Goal: Task Accomplishment & Management: Manage account settings

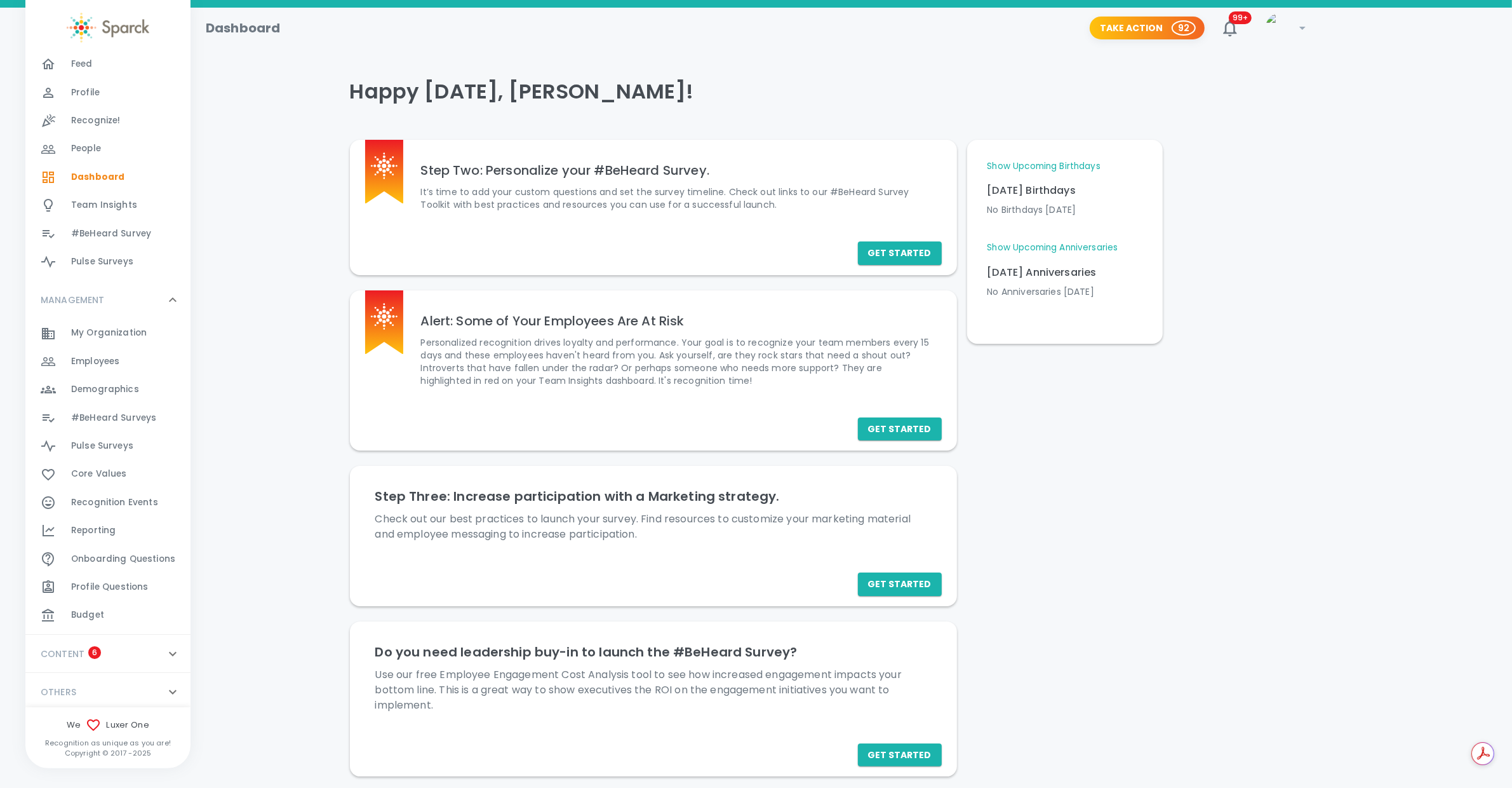
scroll to position [49, 0]
click at [104, 611] on div "Budget 0" at bounding box center [131, 611] width 119 height 18
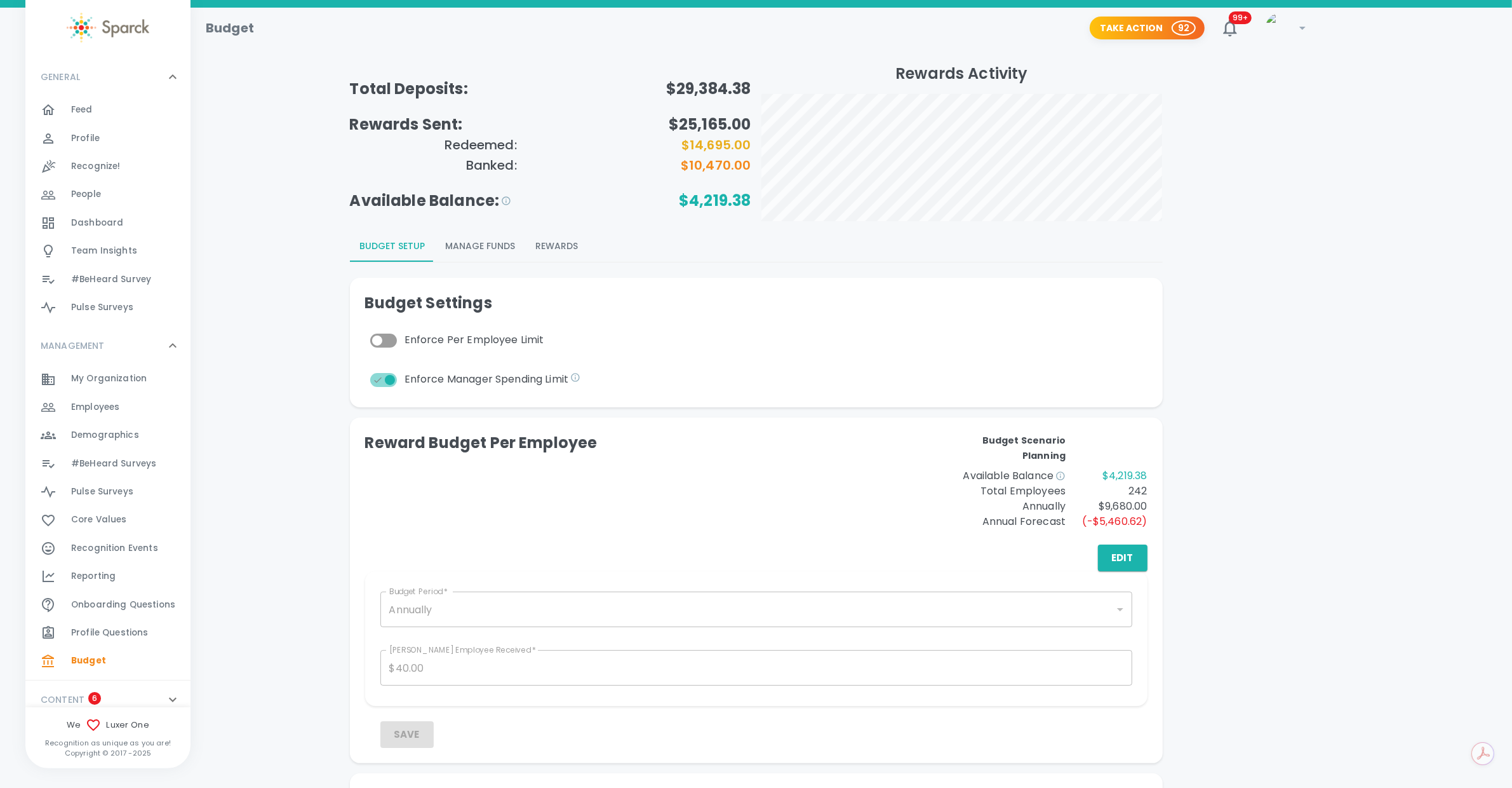
click at [487, 245] on button "Manage Funds" at bounding box center [480, 246] width 90 height 31
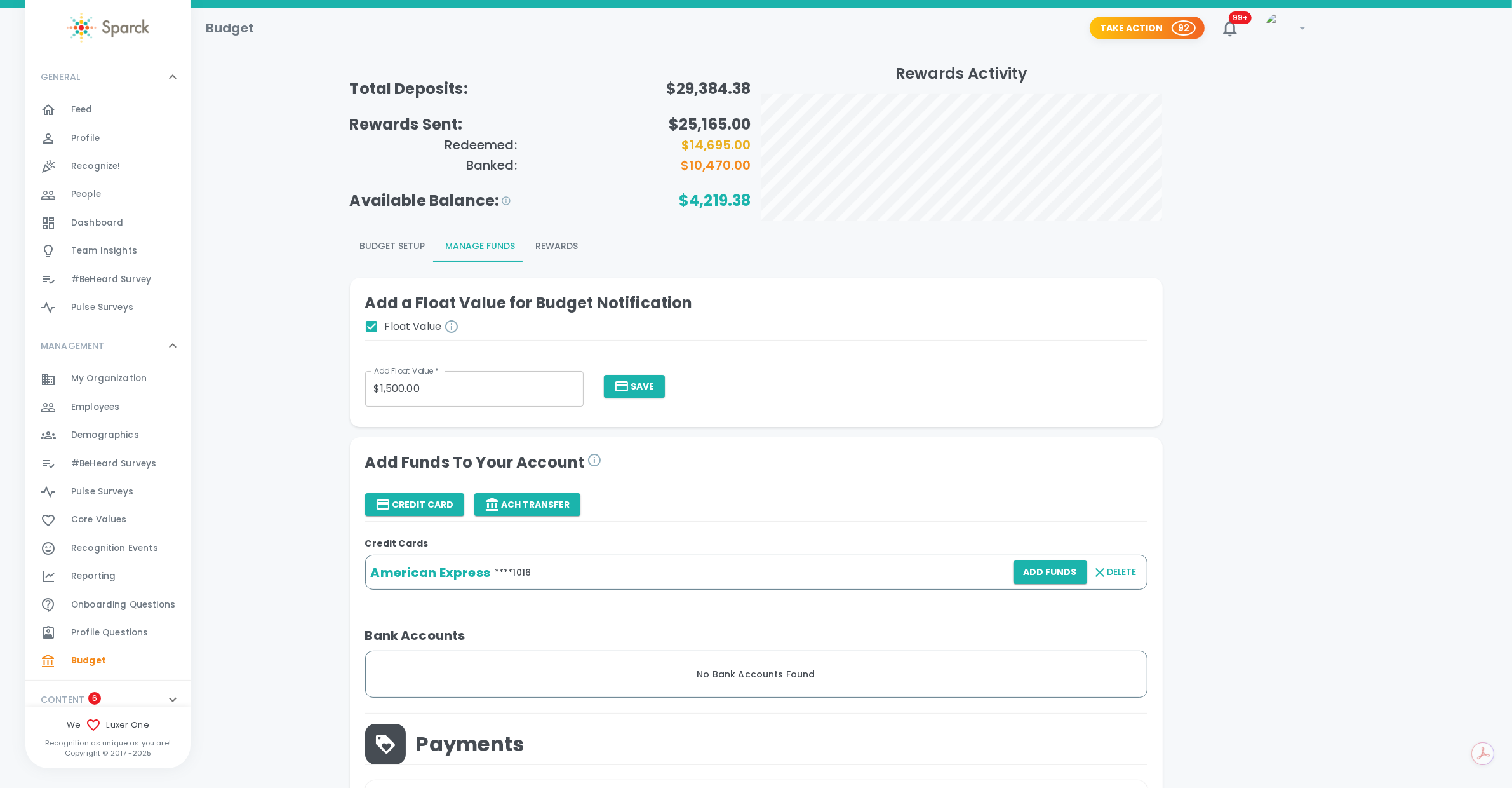
click at [408, 246] on button "Budget Setup" at bounding box center [393, 246] width 86 height 31
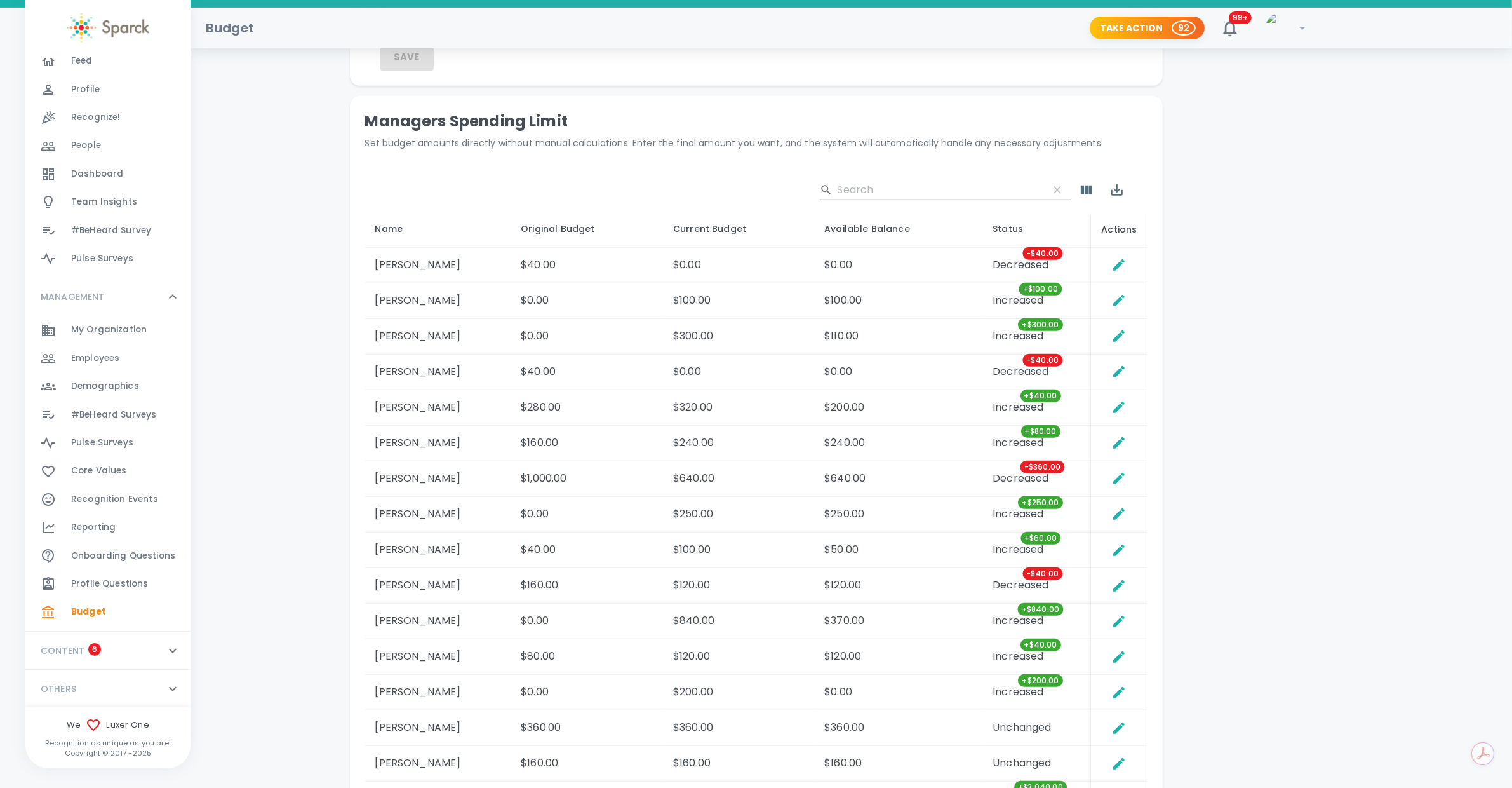
scroll to position [896, 0]
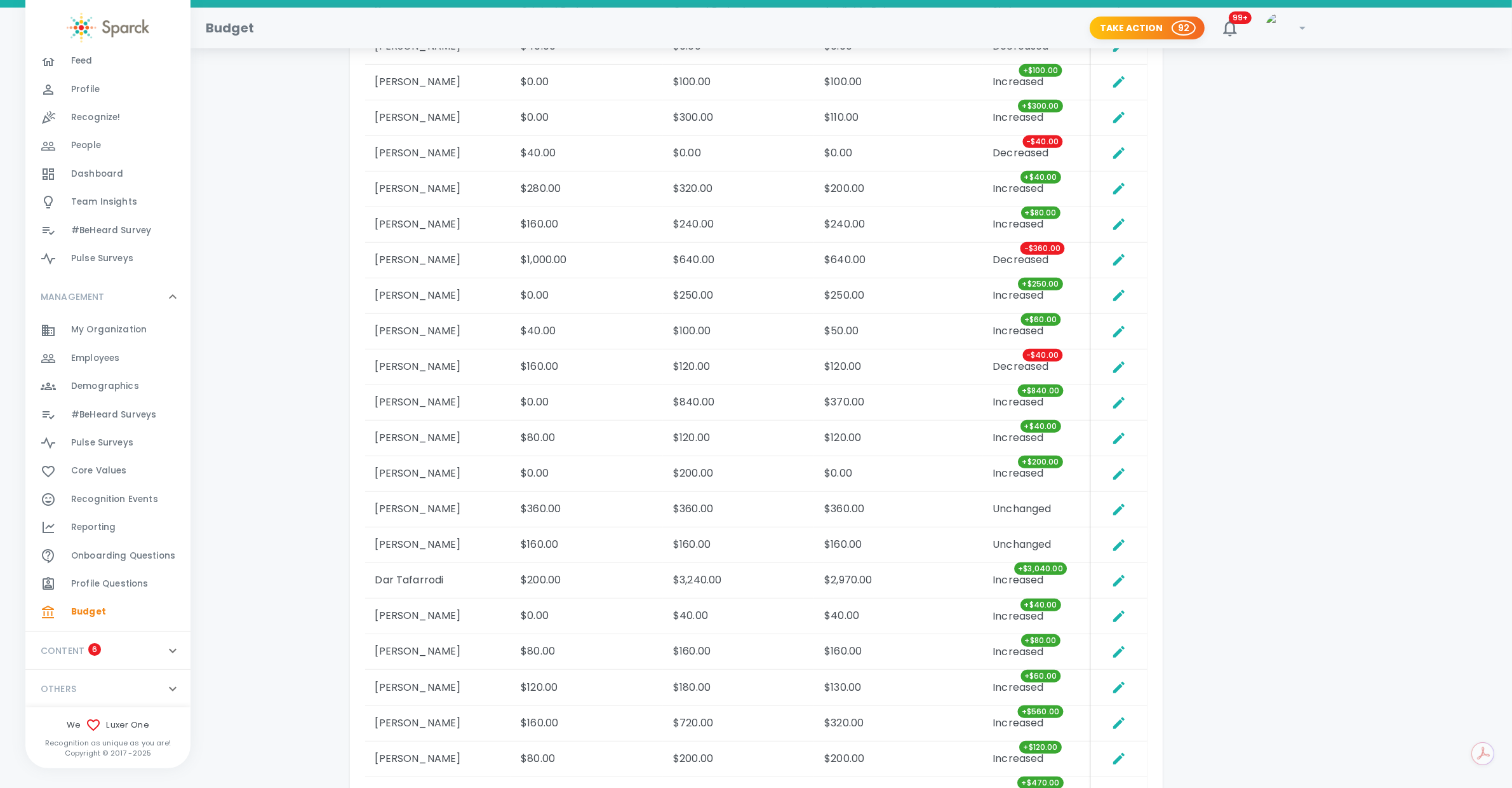
click at [101, 354] on span "Employees" at bounding box center [95, 358] width 48 height 13
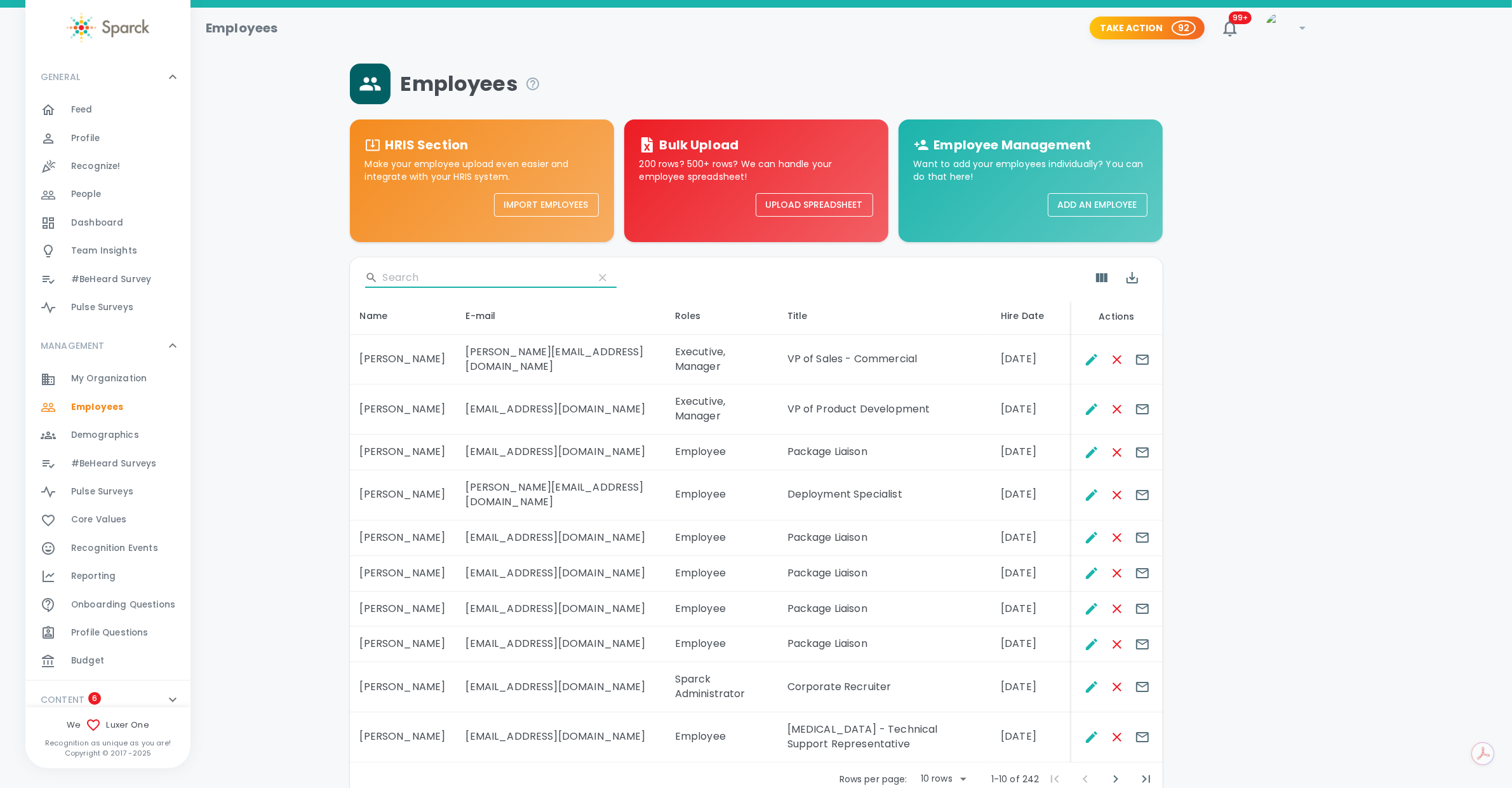
click at [415, 273] on input "Search" at bounding box center [483, 277] width 201 height 20
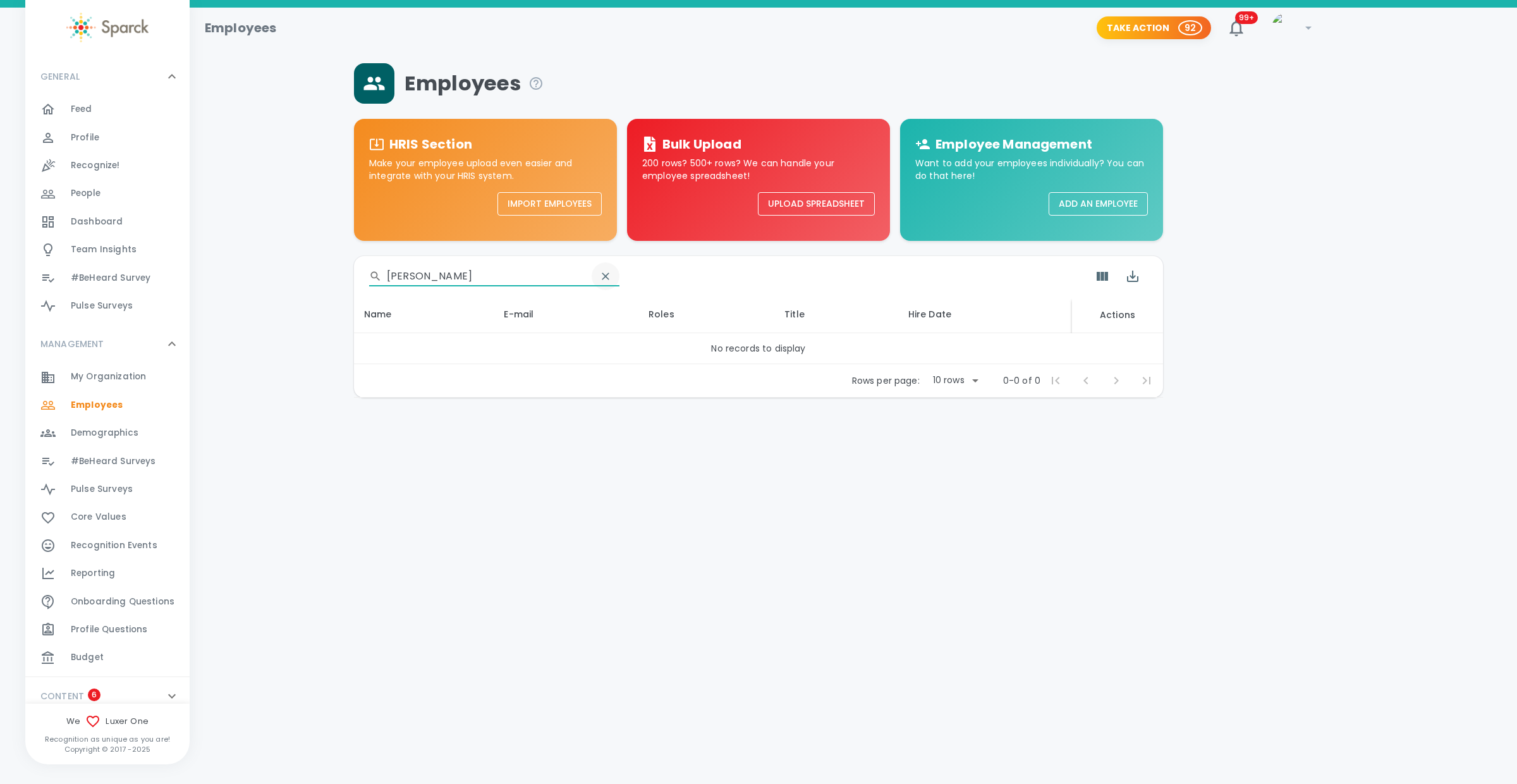
type input "[PERSON_NAME]"
click at [602, 278] on icon "clear" at bounding box center [606, 276] width 8 height 8
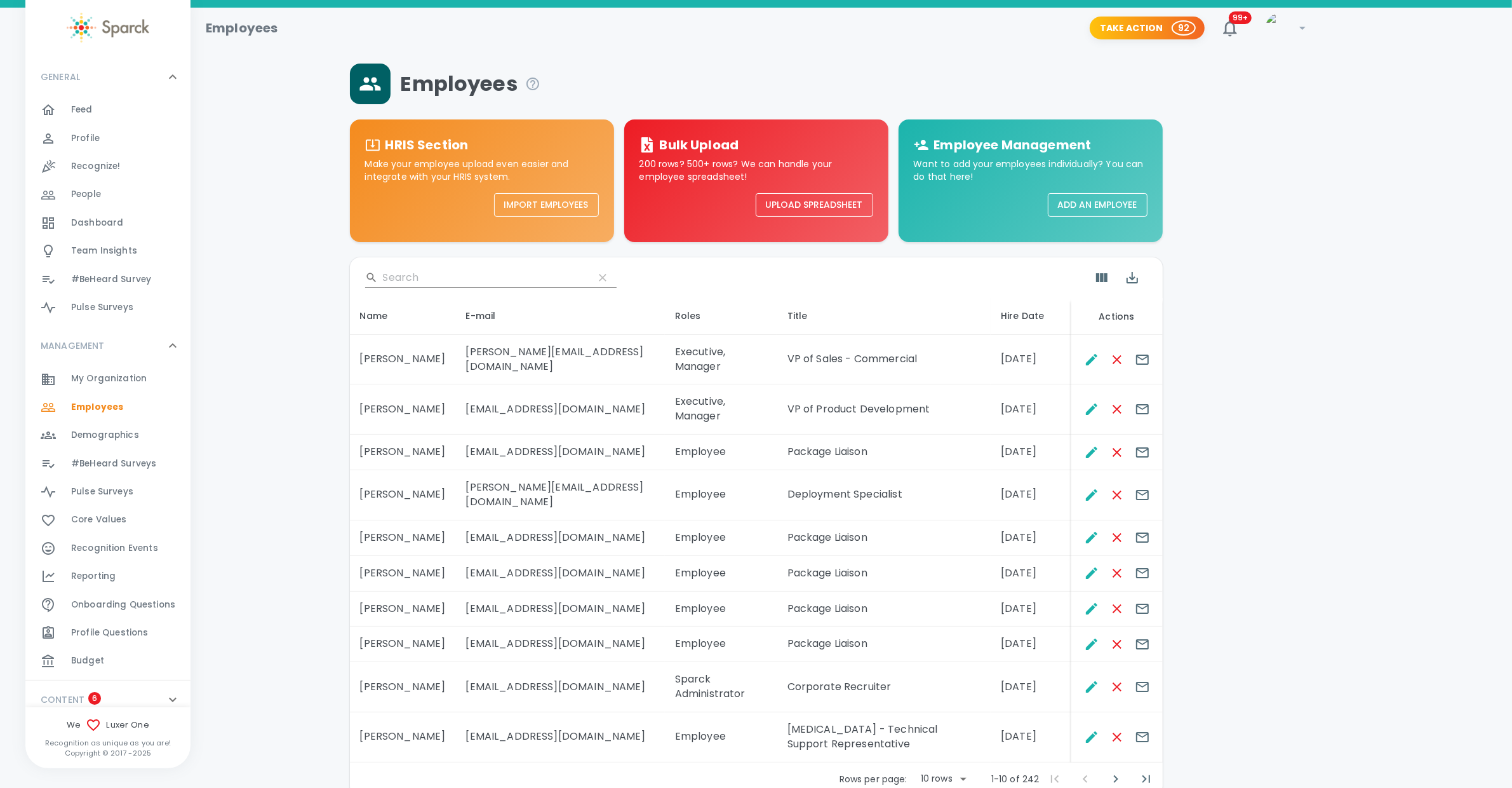
click at [82, 656] on span "Budget" at bounding box center [88, 661] width 33 height 13
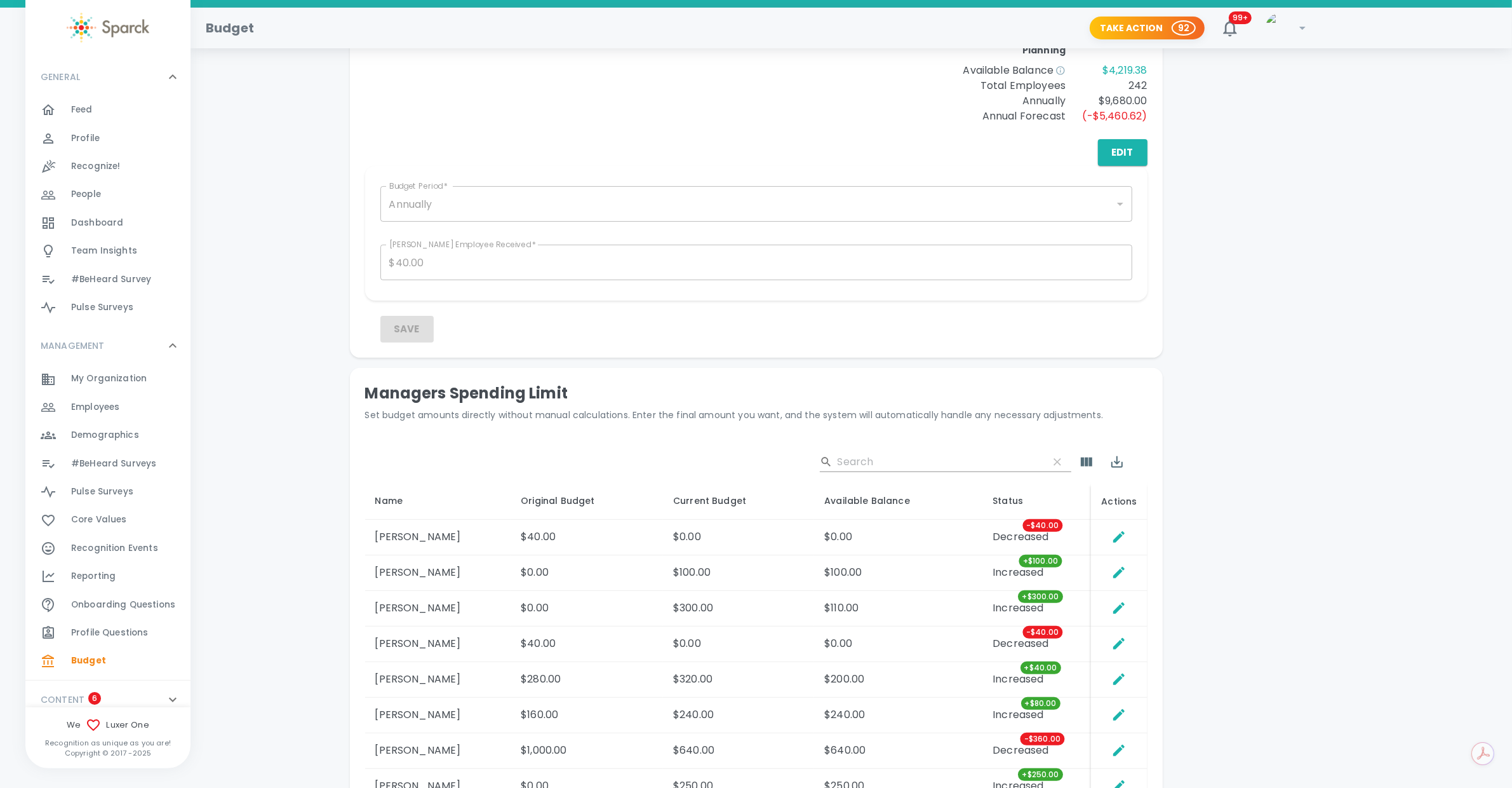
scroll to position [410, 0]
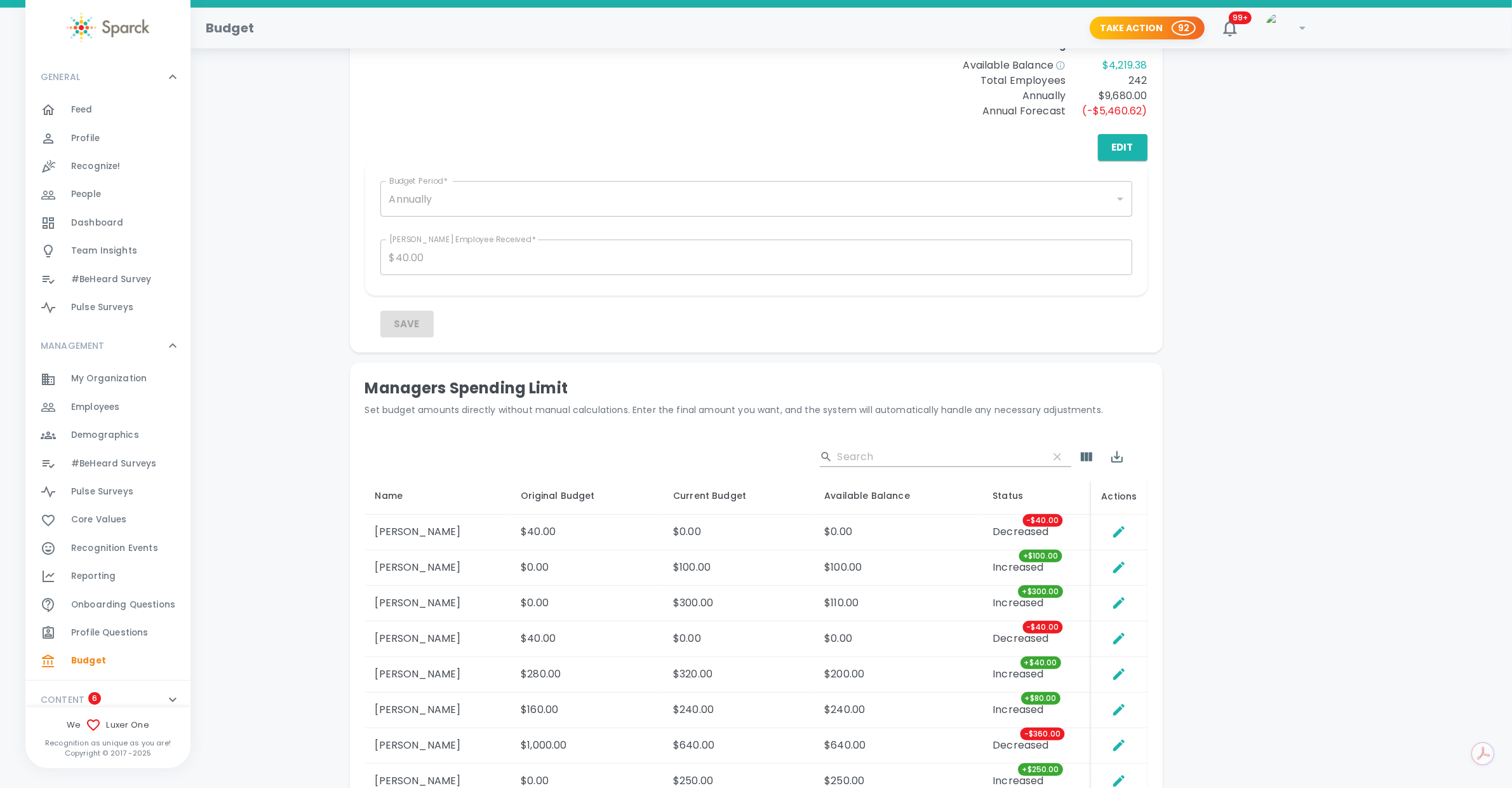
click at [944, 460] on input "Search" at bounding box center [938, 456] width 201 height 20
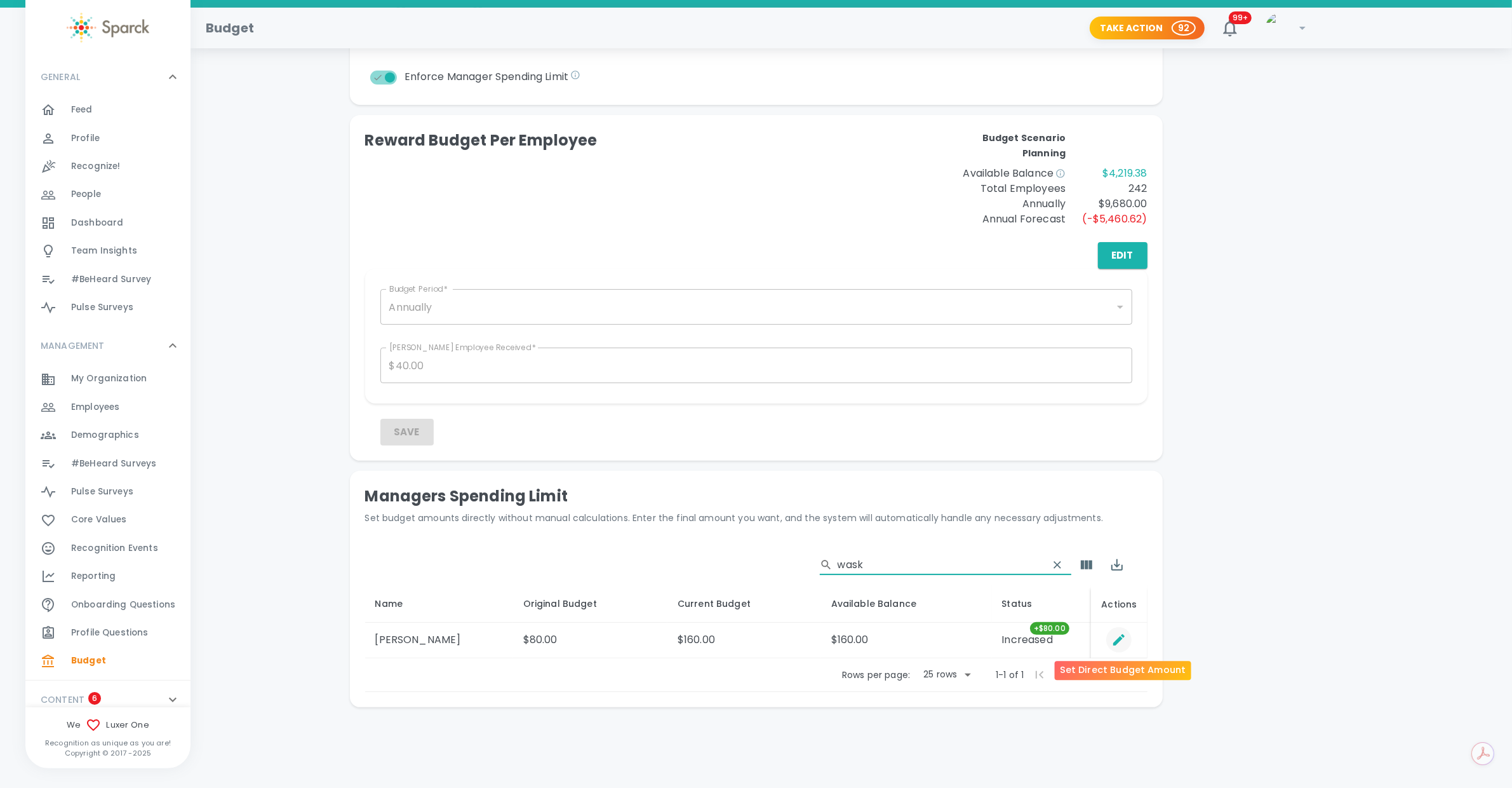
type input "wask"
click at [1121, 638] on icon "Set Direct Budget Amount" at bounding box center [1119, 640] width 12 height 12
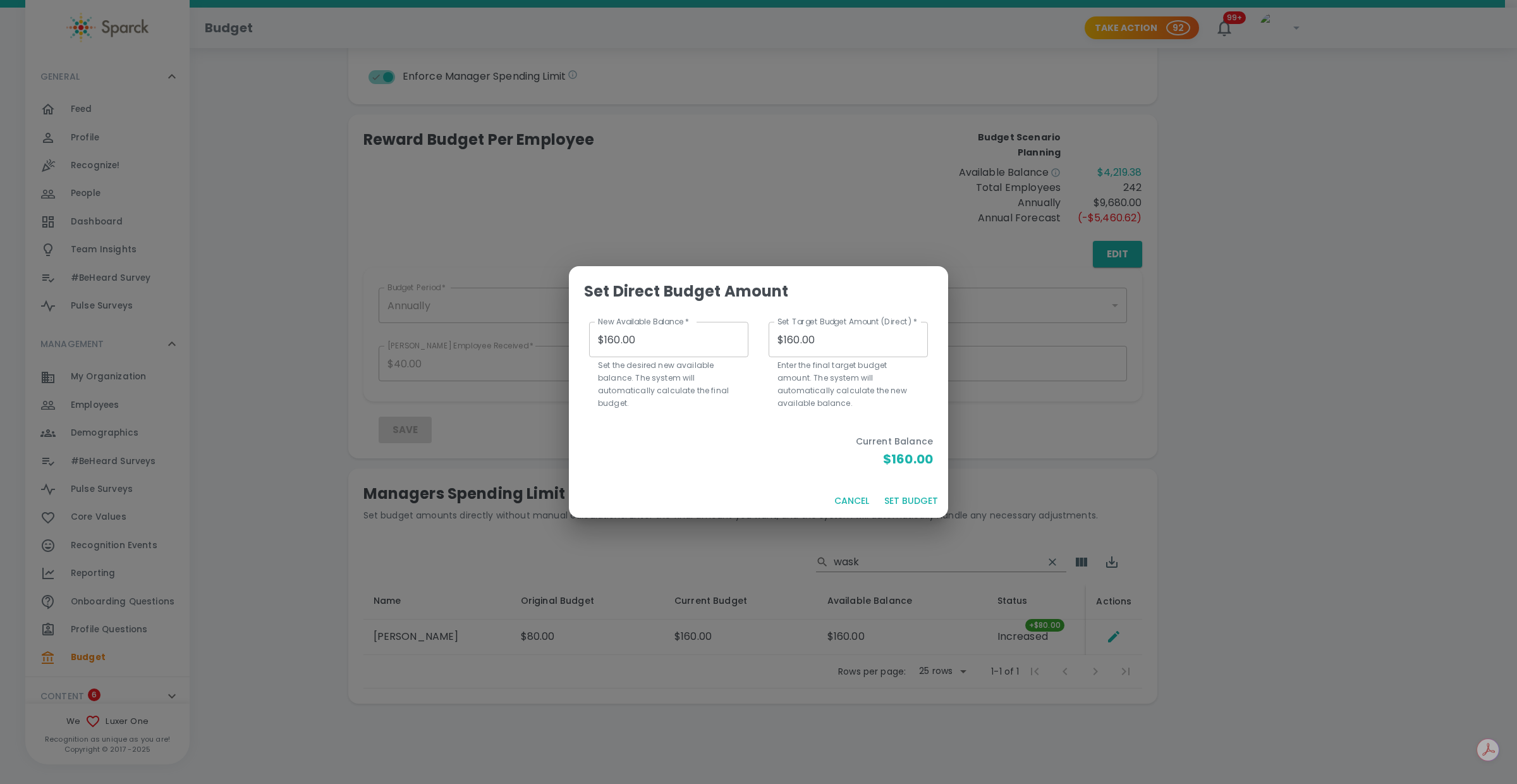
click at [608, 339] on input "$160.00" at bounding box center [668, 339] width 160 height 36
type input "$60.00"
type input "$260.00"
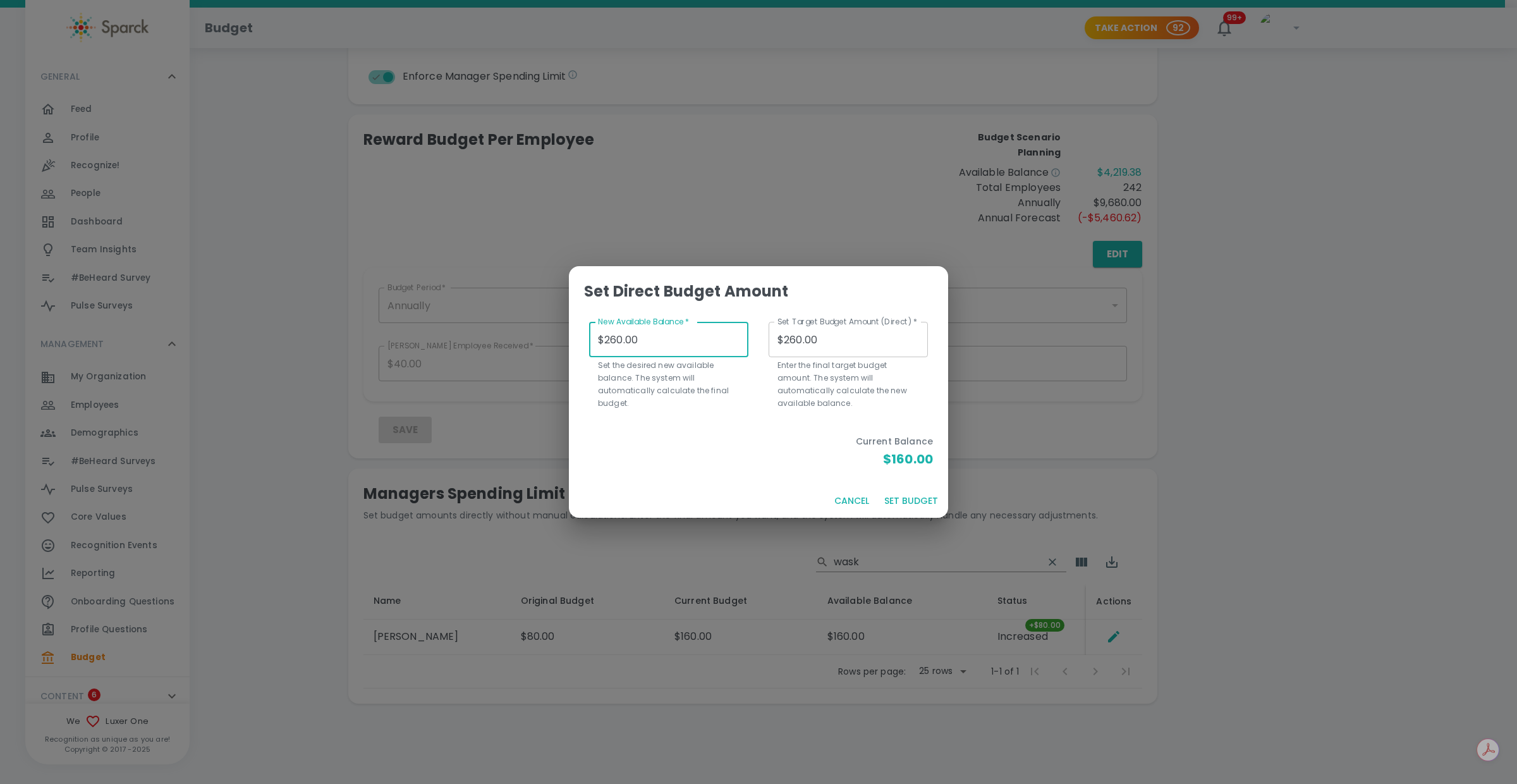
type input "$260.00"
click at [907, 496] on button "SET BUDGET" at bounding box center [911, 500] width 64 height 23
